Goal: Task Accomplishment & Management: Manage account settings

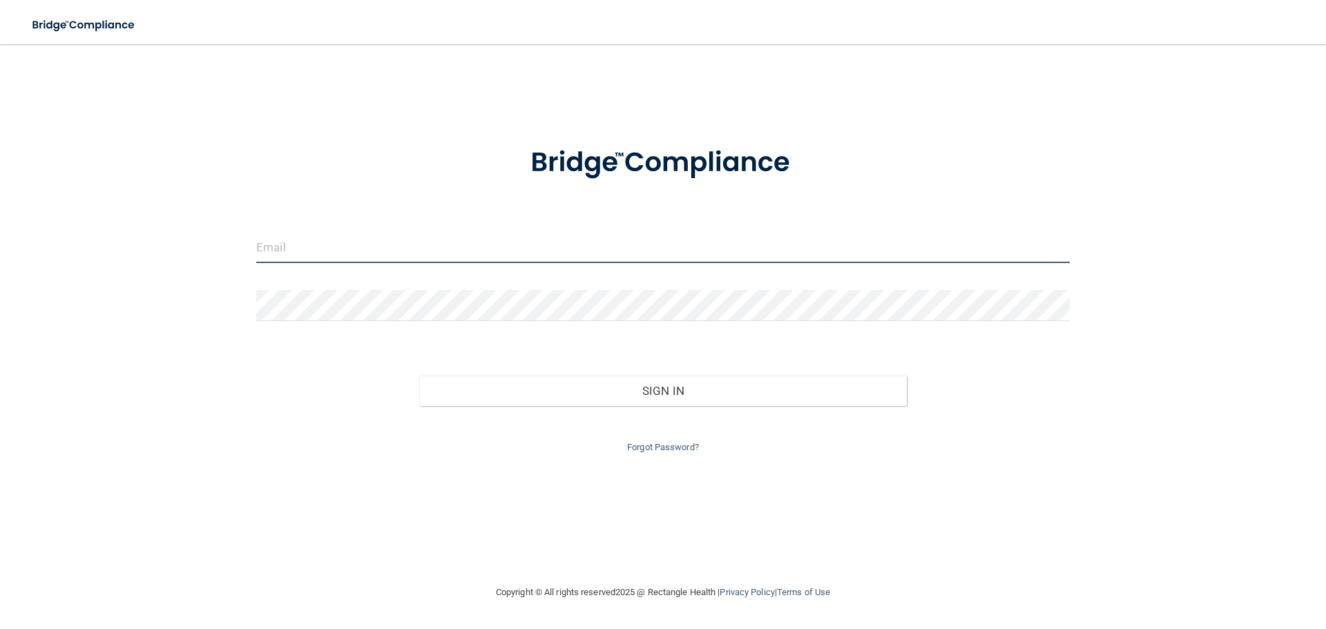
type input "[EMAIL_ADDRESS][DOMAIN_NAME]"
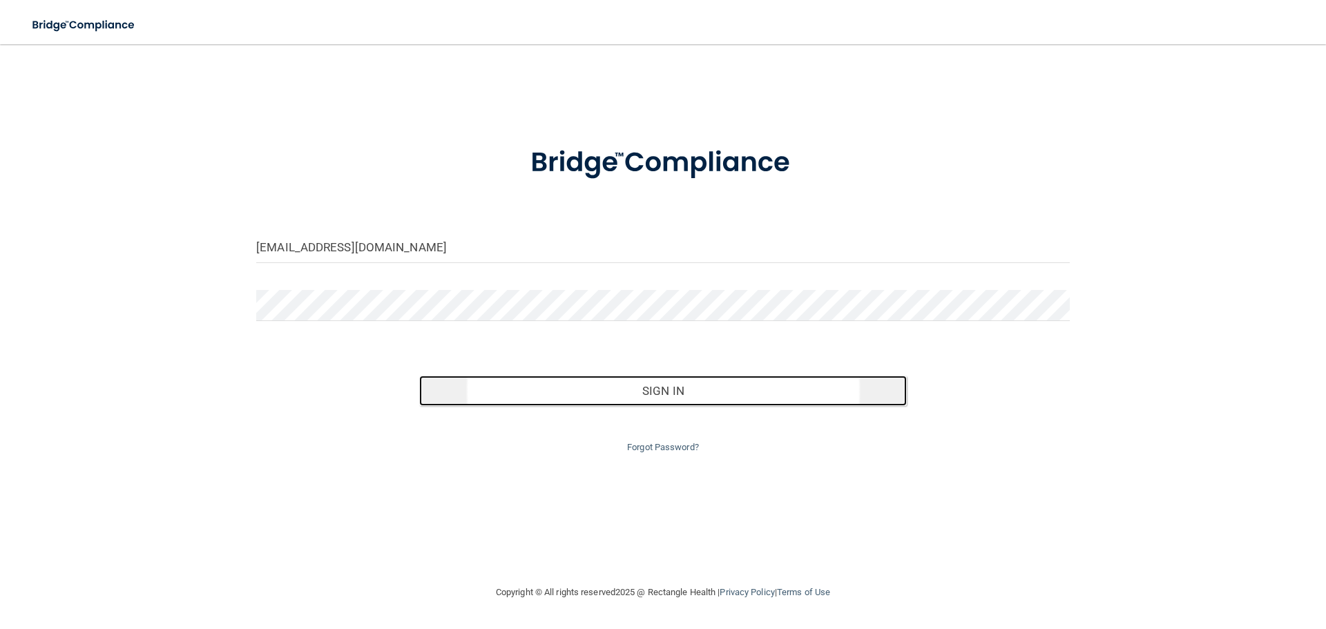
click at [667, 396] on button "Sign In" at bounding box center [663, 391] width 488 height 30
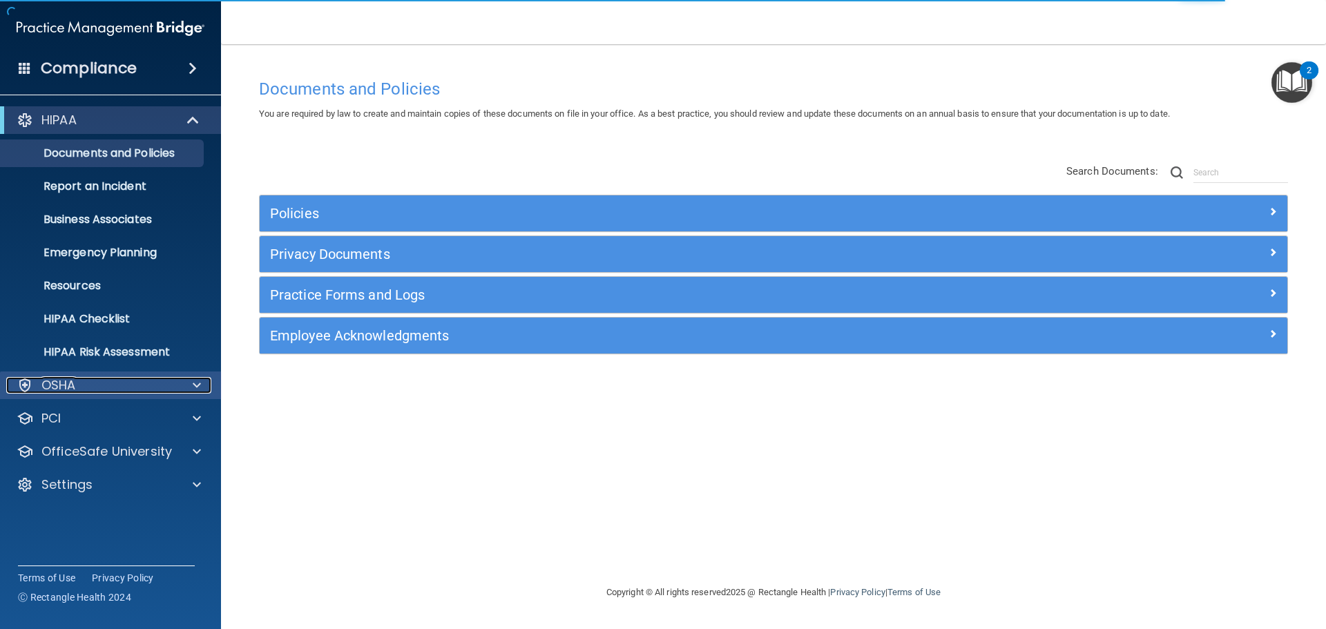
click at [85, 383] on div "OSHA" at bounding box center [91, 385] width 171 height 17
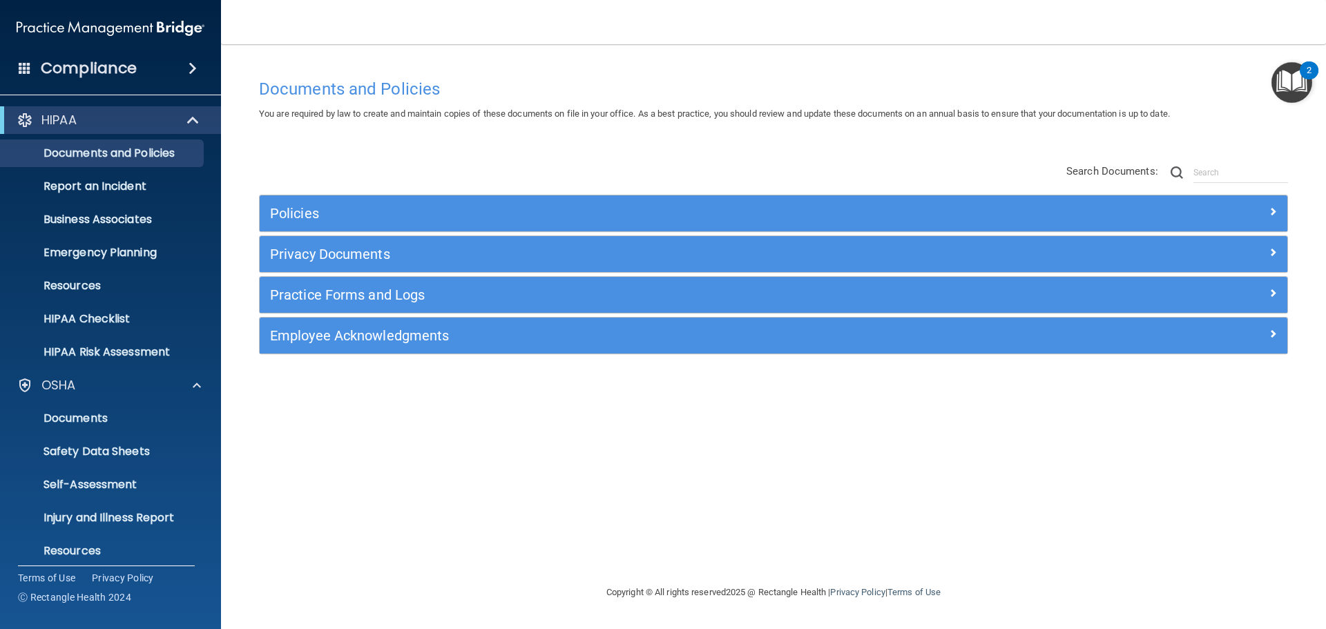
click at [1288, 78] on img "Open Resource Center, 2 new notifications" at bounding box center [1292, 82] width 41 height 41
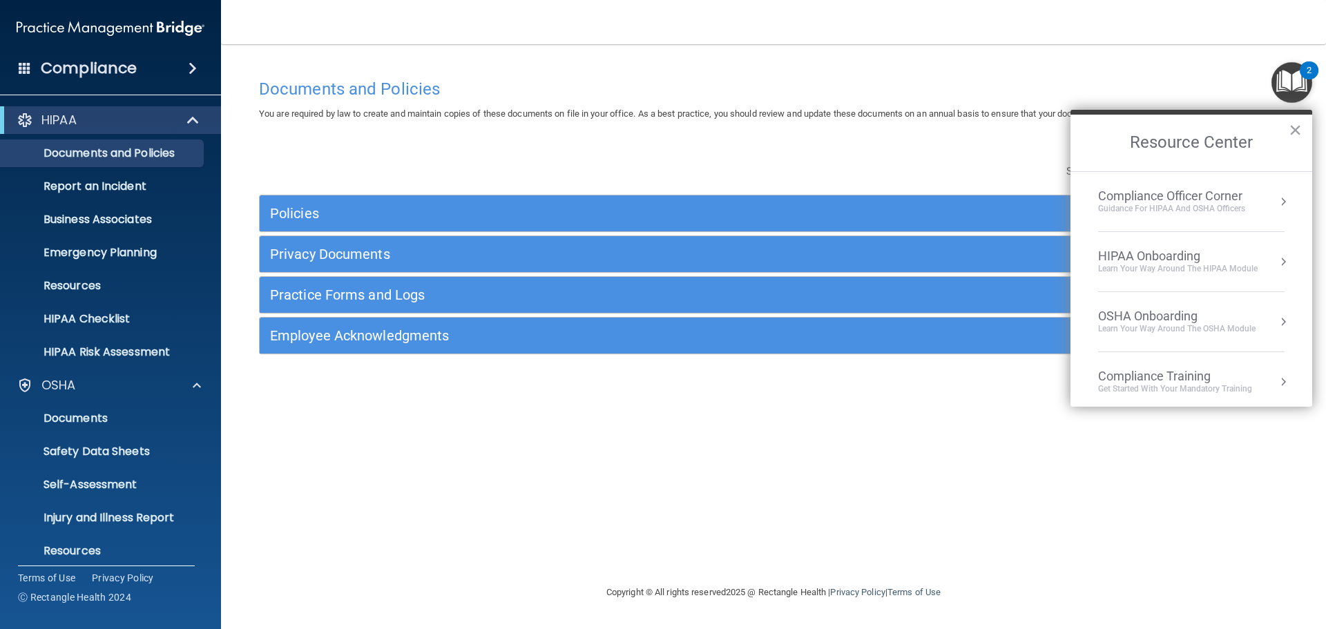
click at [1151, 262] on div "HIPAA Onboarding" at bounding box center [1178, 256] width 160 height 15
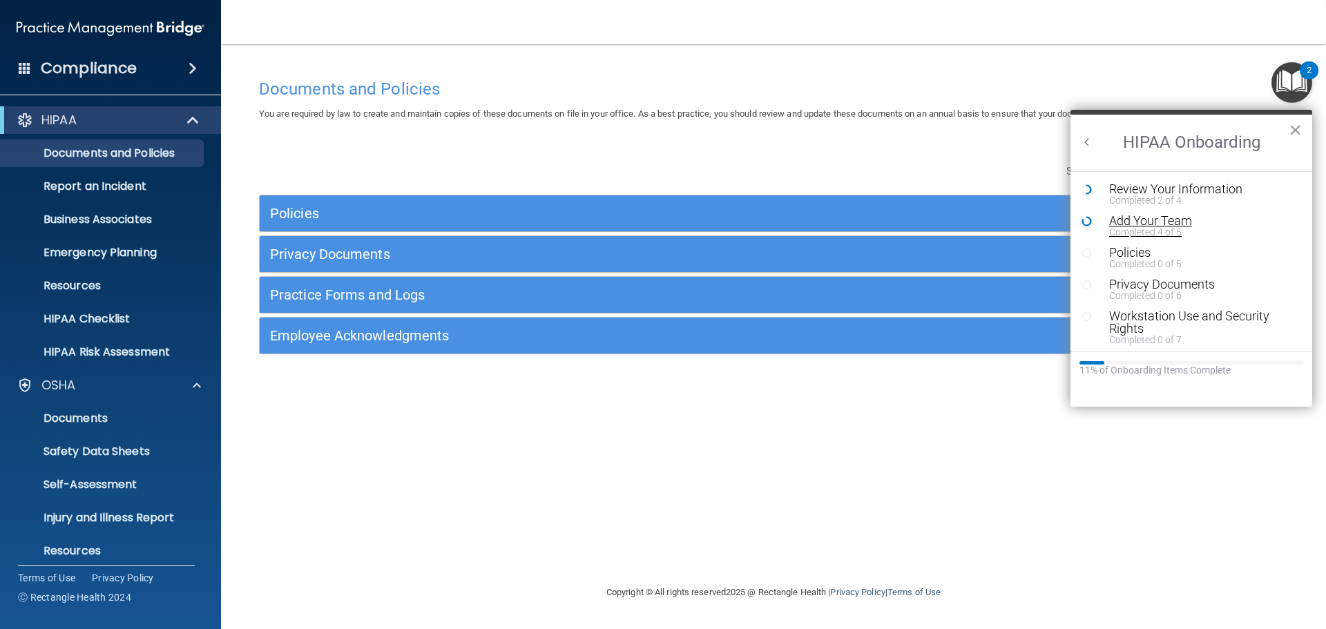
click at [1133, 220] on div "Add Your Team" at bounding box center [1196, 221] width 175 height 12
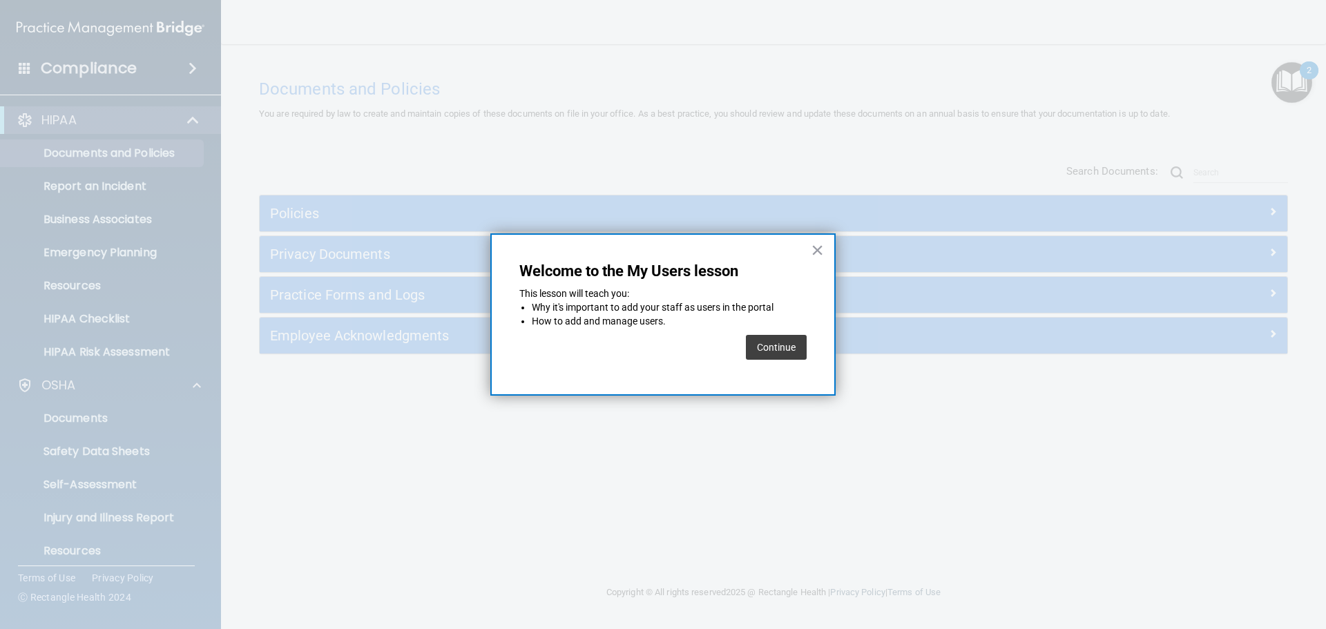
click at [765, 345] on button "Continue" at bounding box center [776, 347] width 61 height 25
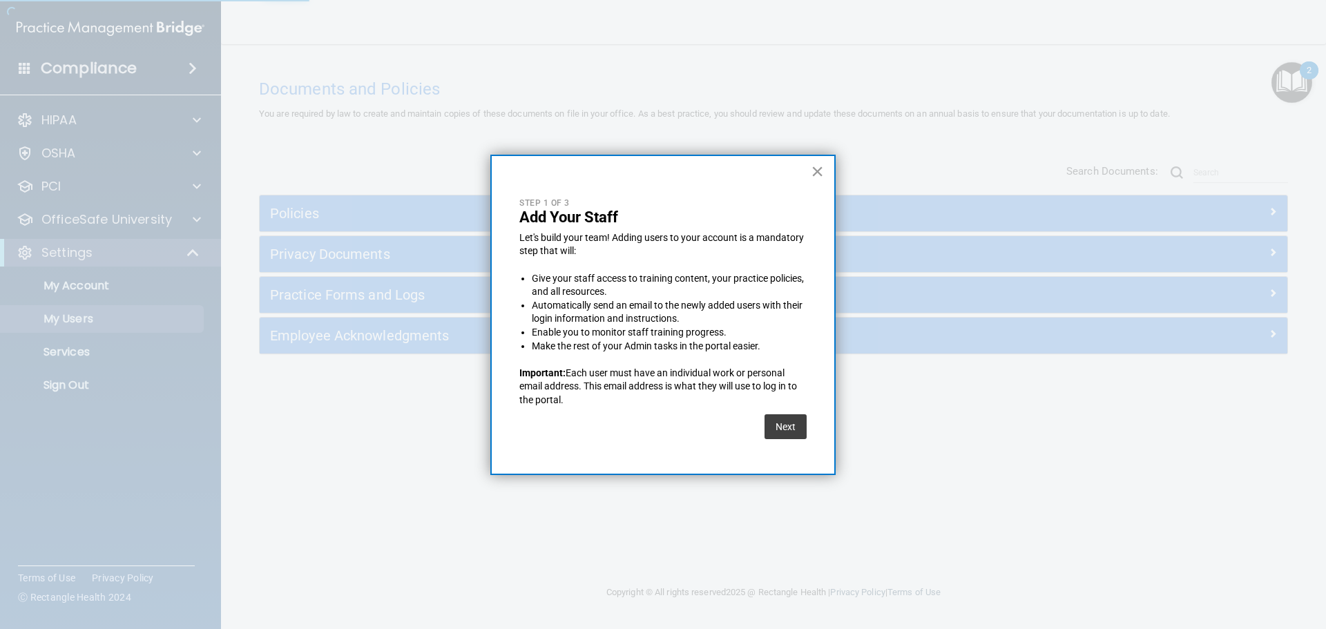
click at [821, 172] on button "×" at bounding box center [817, 171] width 13 height 22
select select "20"
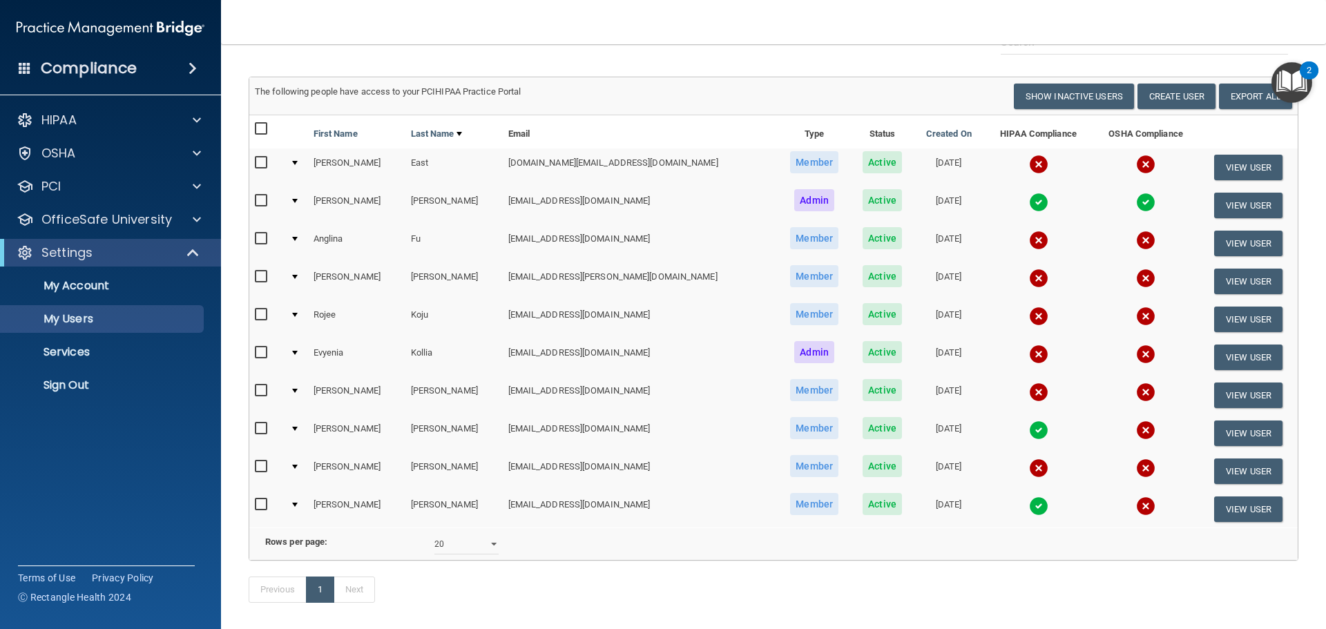
scroll to position [134, 0]
